Goal: Information Seeking & Learning: Learn about a topic

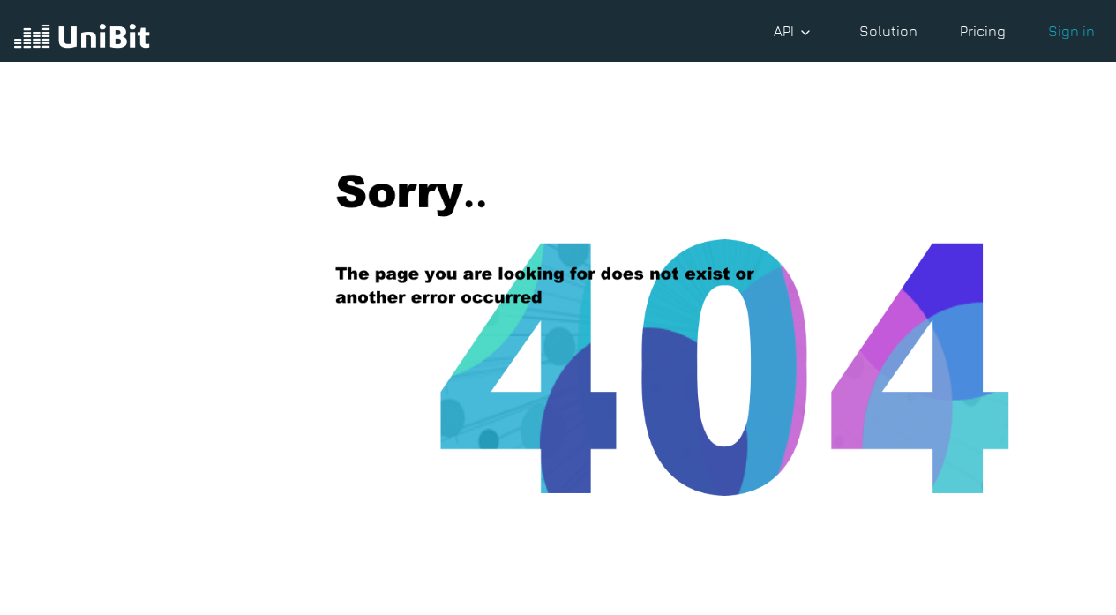
click at [110, 41] on img at bounding box center [82, 38] width 136 height 34
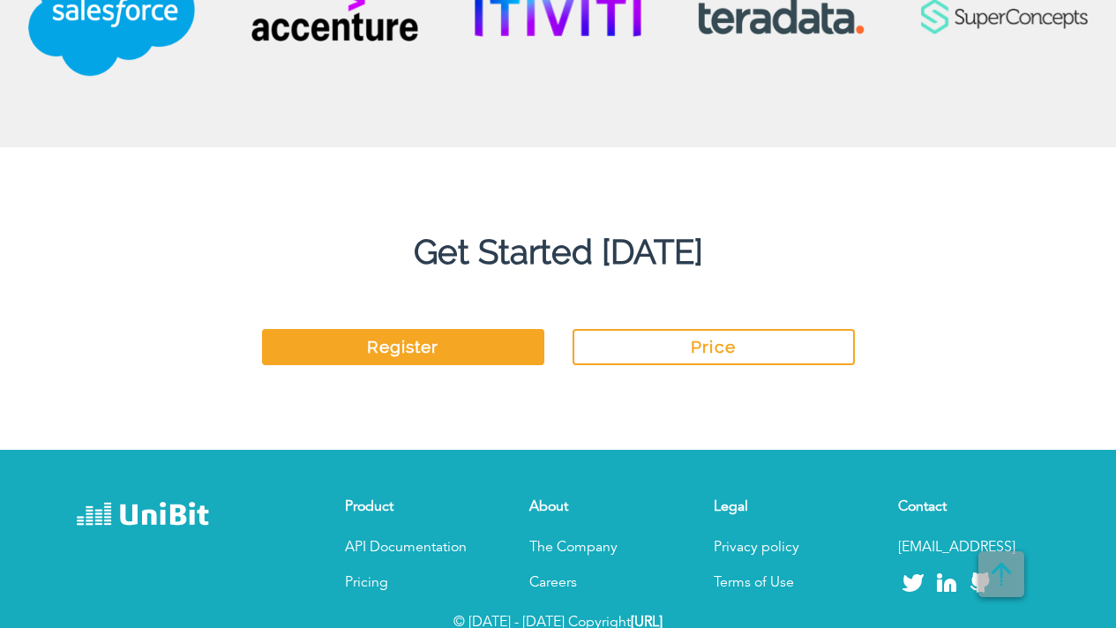
scroll to position [4647, 0]
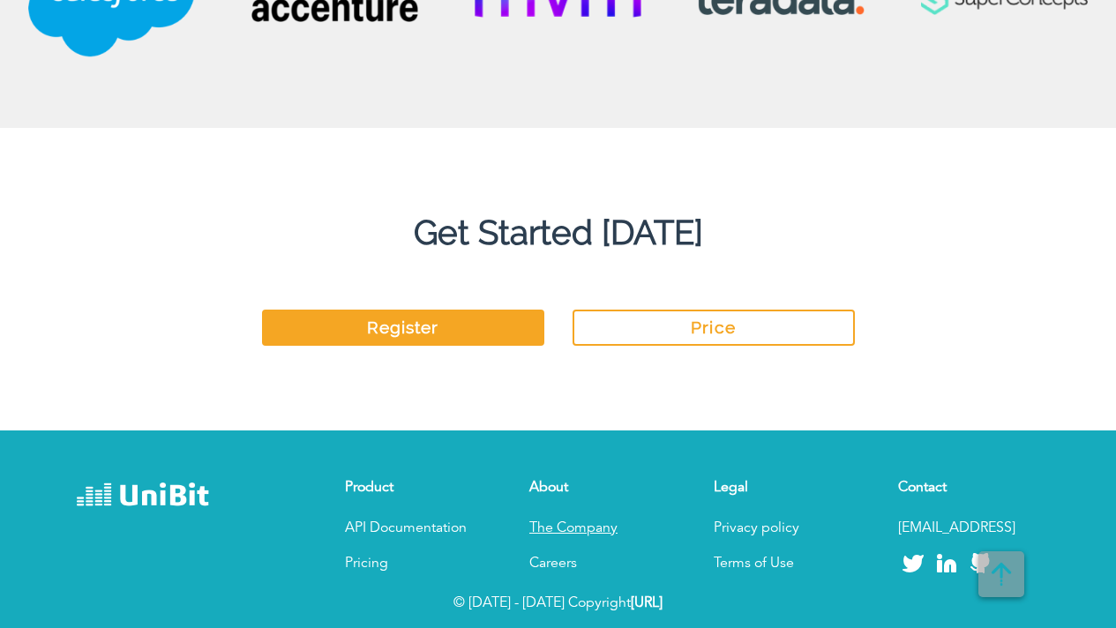
click at [556, 530] on p "The Company" at bounding box center [599, 528] width 141 height 21
click at [549, 532] on p "The Company" at bounding box center [599, 528] width 141 height 21
click at [356, 559] on link "Pricing" at bounding box center [366, 564] width 43 height 14
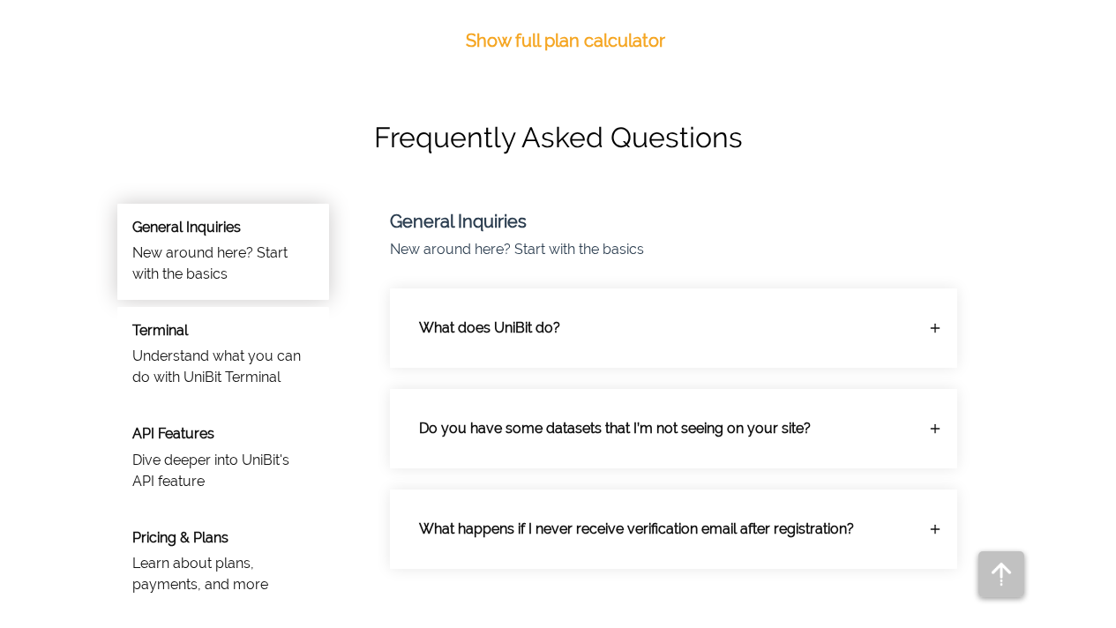
scroll to position [1061, 0]
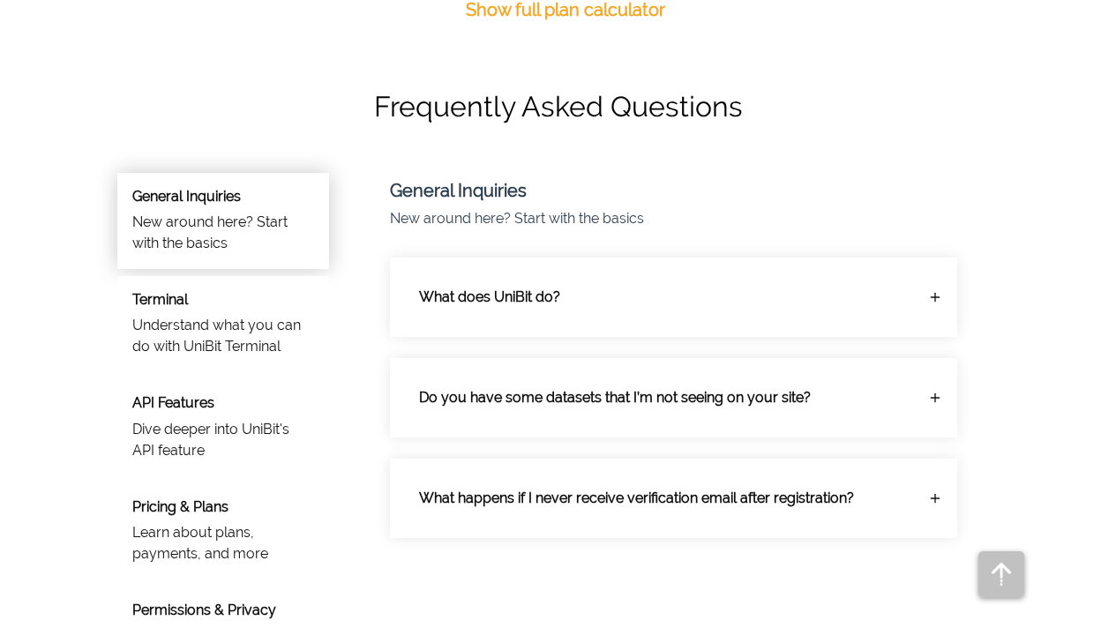
click at [934, 310] on div "What does UniBit do?" at bounding box center [673, 297] width 537 height 49
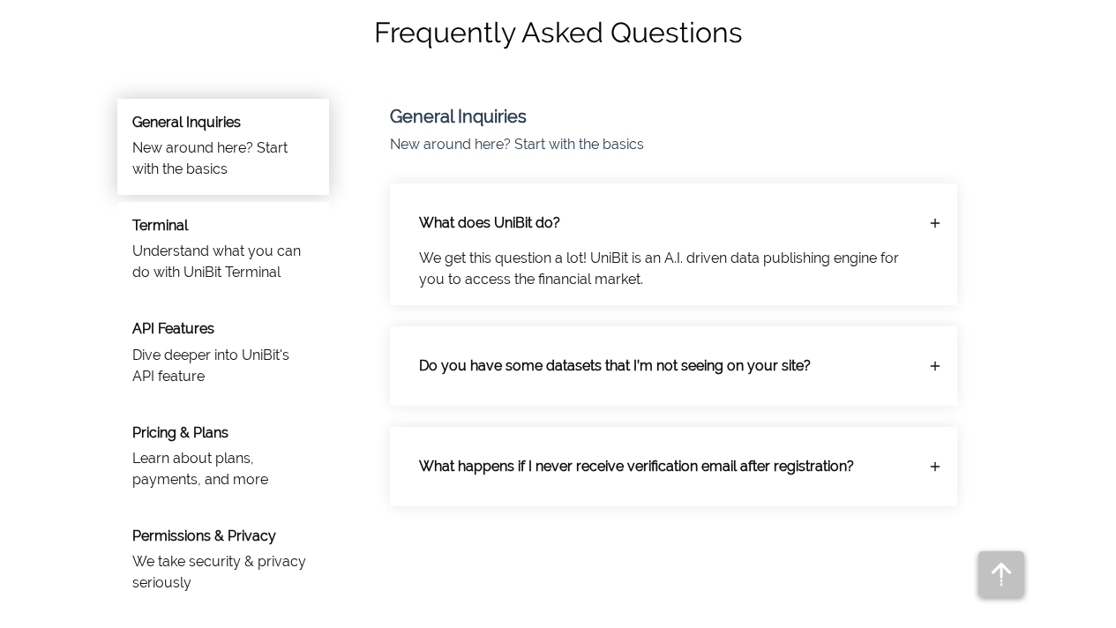
scroll to position [1137, 0]
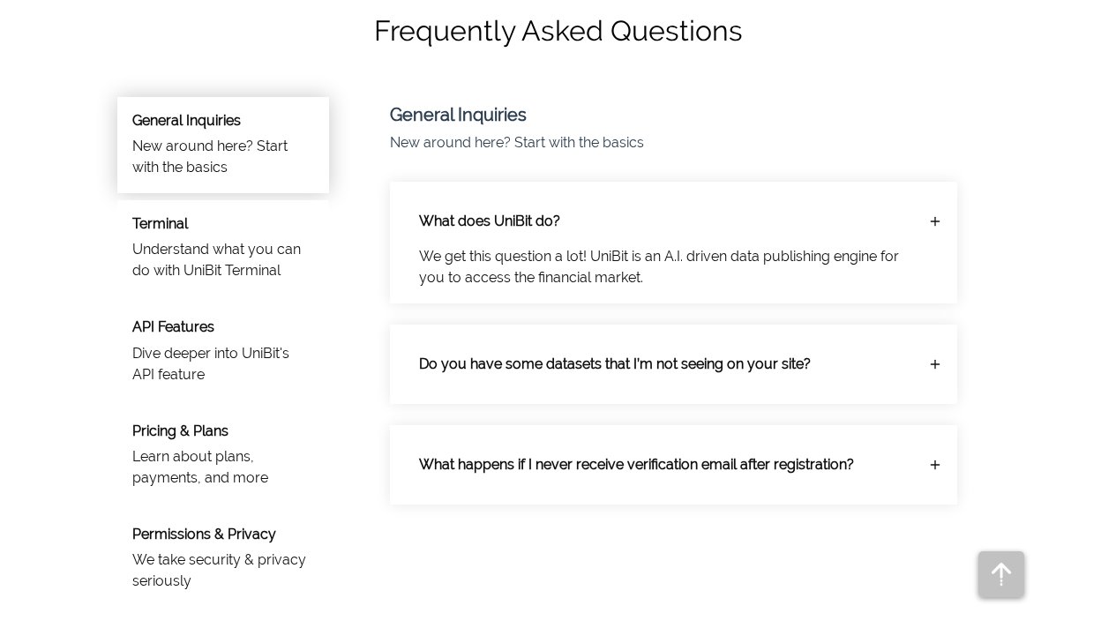
click at [929, 228] on icon at bounding box center [935, 221] width 14 height 14
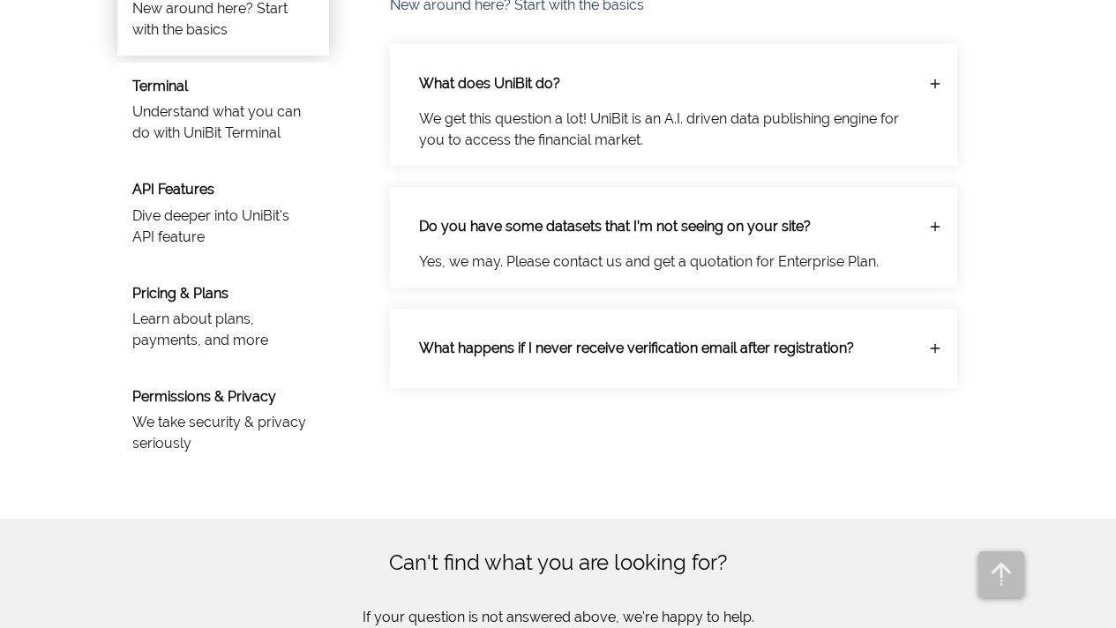
scroll to position [1276, 0]
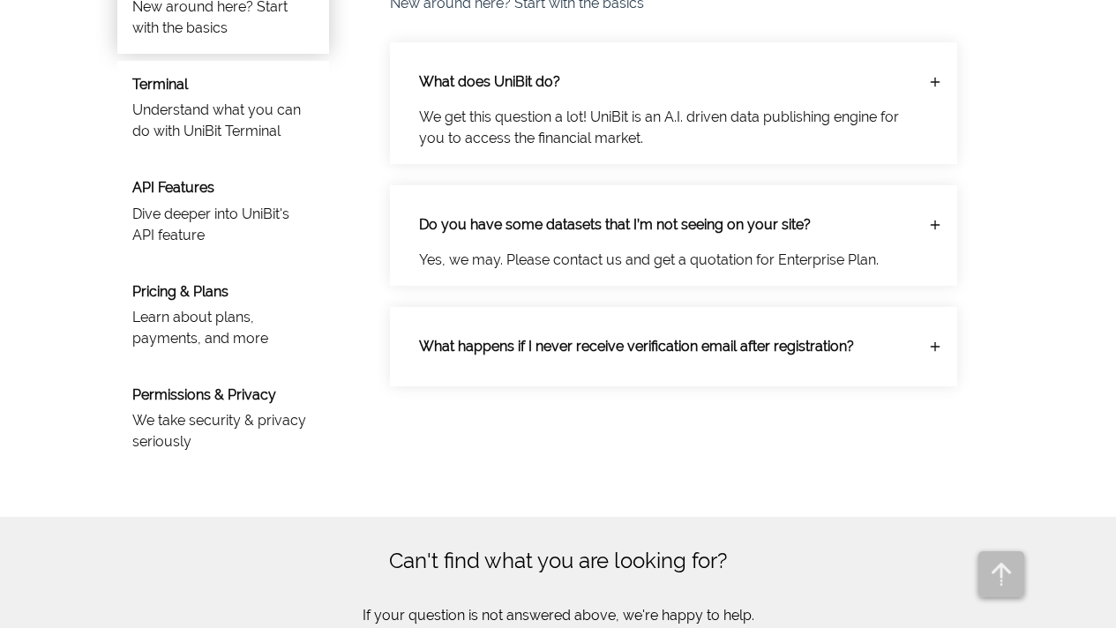
click at [920, 341] on div "What happens if I never receive verification email after registration?" at bounding box center [673, 346] width 537 height 49
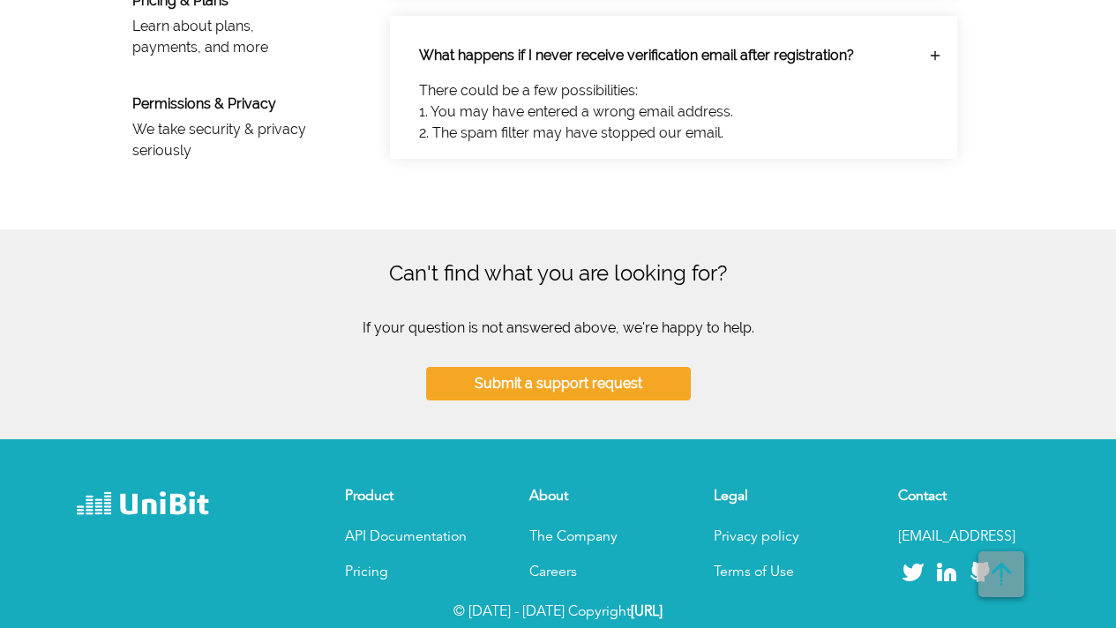
scroll to position [1576, 0]
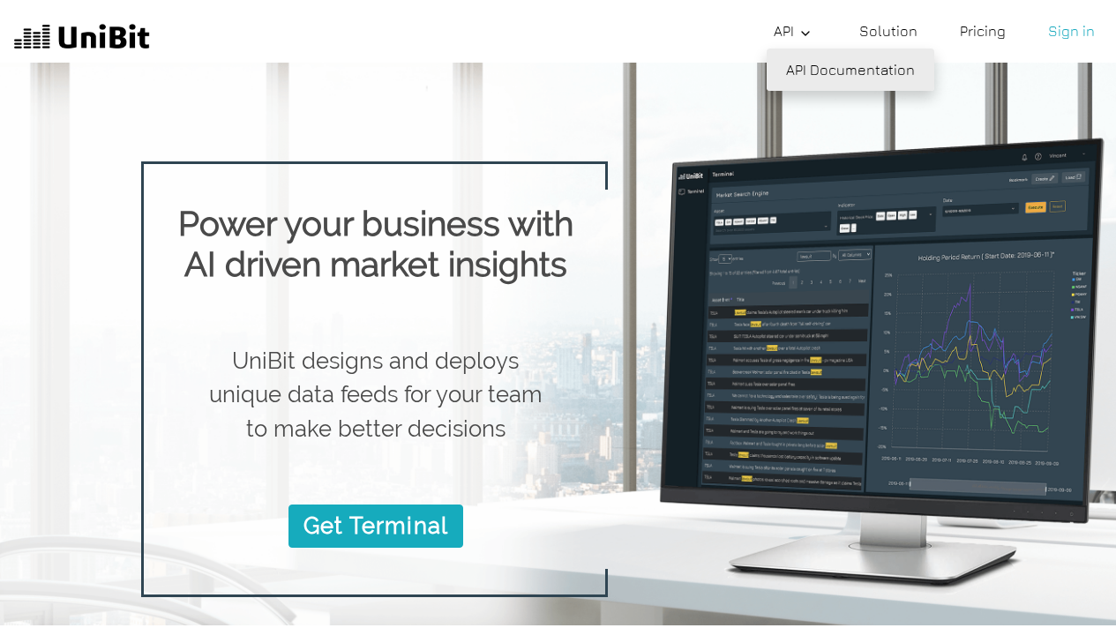
click at [826, 68] on link "API Documentation" at bounding box center [850, 70] width 168 height 42
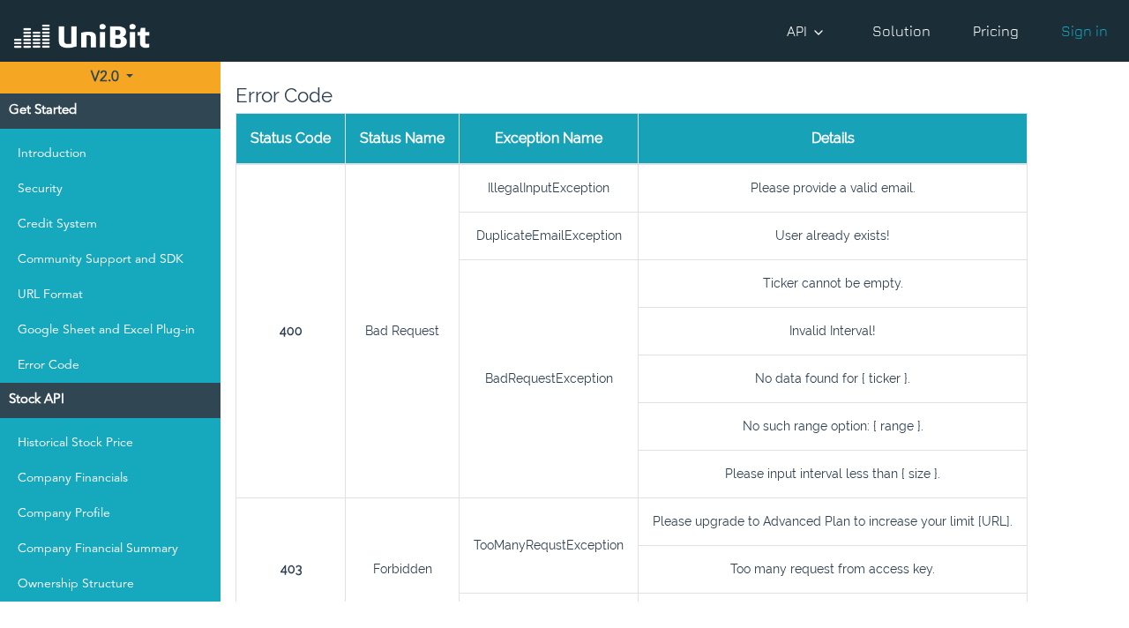
scroll to position [948, 0]
